Goal: Information Seeking & Learning: Learn about a topic

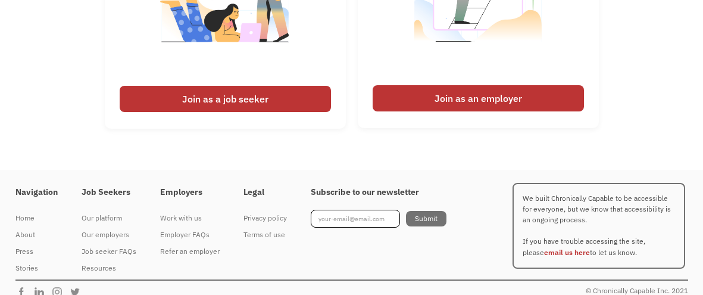
scroll to position [2681, 0]
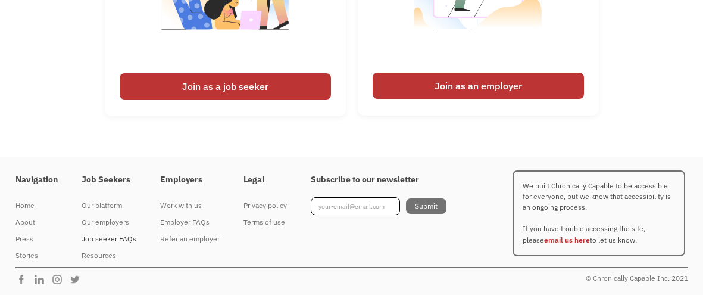
click at [102, 239] on div "Job seeker FAQs" at bounding box center [109, 238] width 55 height 14
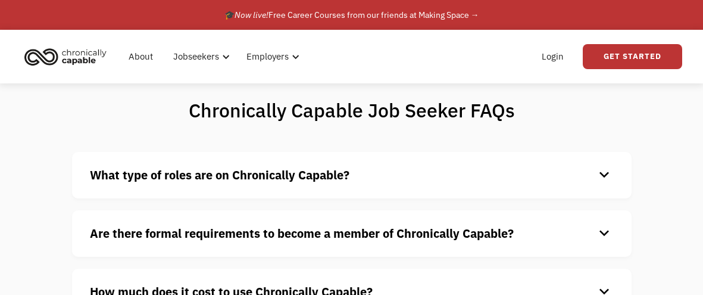
click at [239, 168] on strong "What type of roles are on Chronically Capable?" at bounding box center [219, 175] width 259 height 16
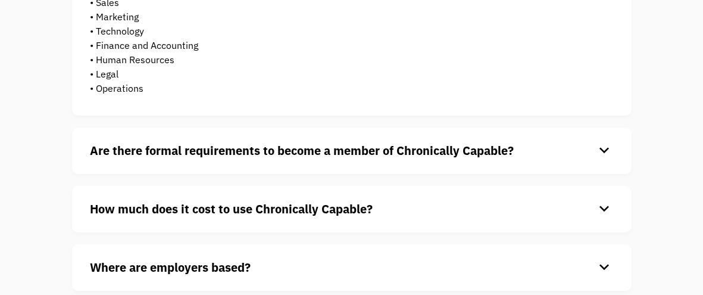
scroll to position [333, 0]
